Goal: Task Accomplishment & Management: Complete application form

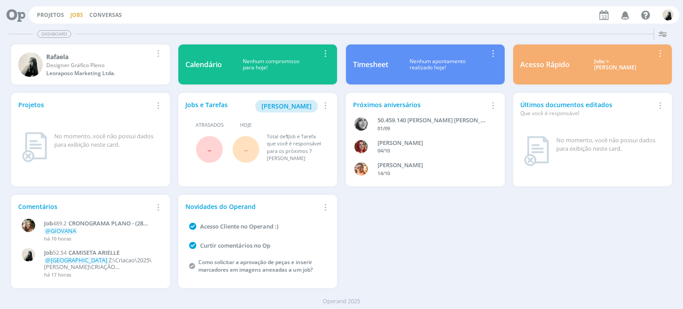
click at [71, 12] on link "Jobs" at bounding box center [76, 15] width 13 height 8
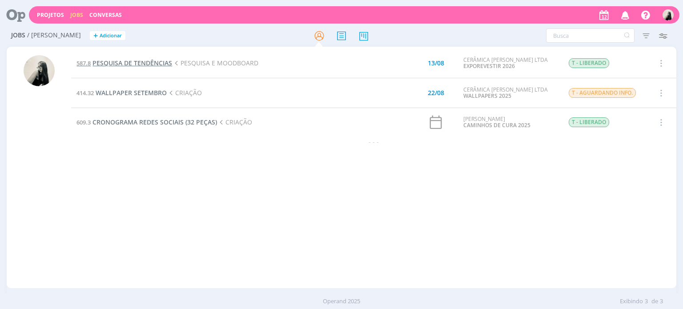
click at [126, 66] on span "PESQUISA DE TENDÊNCIAS" at bounding box center [132, 63] width 80 height 8
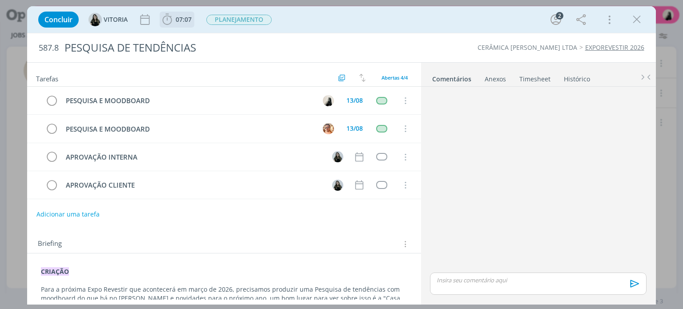
click at [169, 24] on icon "dialog" at bounding box center [167, 19] width 9 height 11
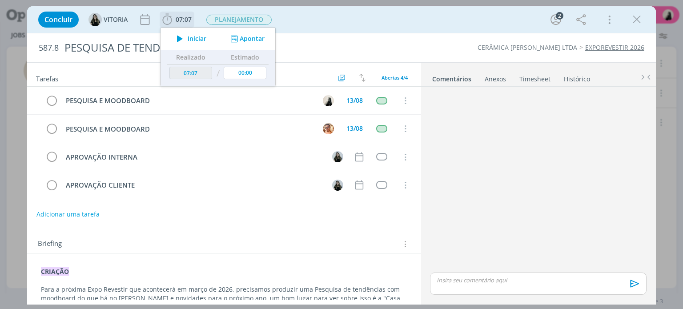
click at [183, 37] on icon "dialog" at bounding box center [180, 39] width 16 height 12
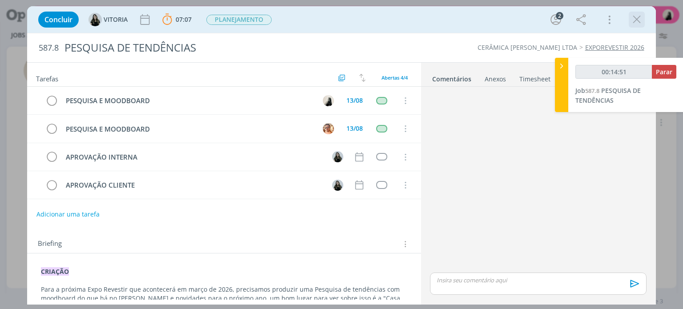
click at [635, 16] on icon "dialog" at bounding box center [636, 19] width 13 height 13
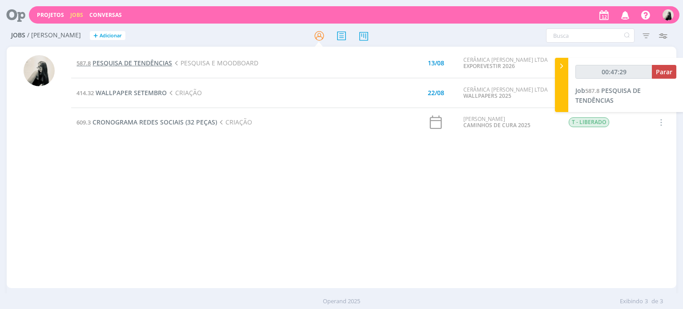
click at [168, 62] on span "PESQUISA DE TENDÊNCIAS" at bounding box center [132, 63] width 80 height 8
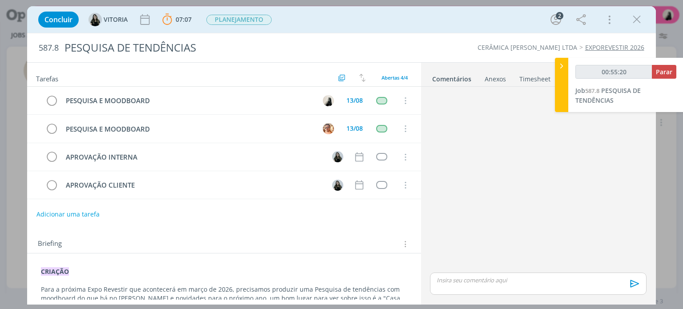
click at [510, 8] on div "Concluir [GEOGRAPHIC_DATA] 07:07 Parar Apontar Data * [DATE] Horas * 00:00 Tare…" at bounding box center [341, 19] width 628 height 27
click at [636, 18] on icon "dialog" at bounding box center [636, 19] width 13 height 13
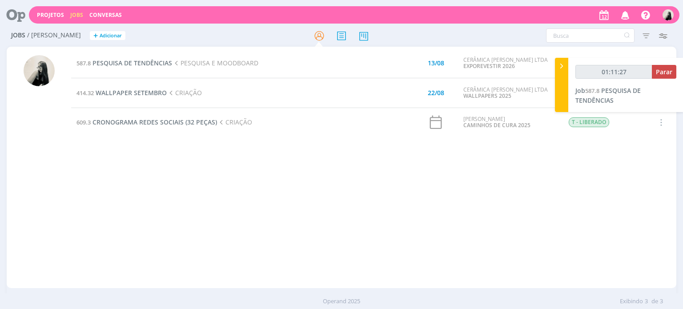
click at [623, 12] on icon "button" at bounding box center [625, 14] width 16 height 15
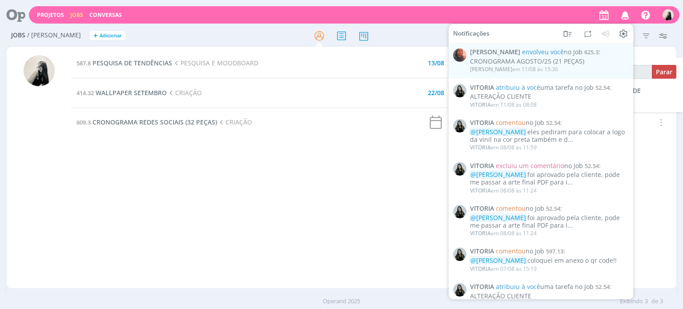
click at [623, 12] on icon "button" at bounding box center [625, 14] width 16 height 15
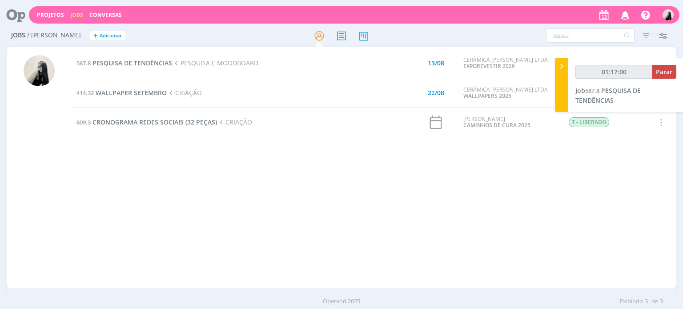
type input "01:17:01"
type input "02:39:30"
